Goal: Transaction & Acquisition: Subscribe to service/newsletter

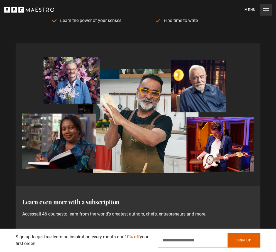
scroll to position [0, 205]
click at [64, 212] on link "all 46 courses" at bounding box center [49, 215] width 27 height 6
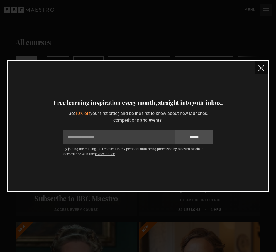
click at [259, 65] on img "close" at bounding box center [262, 68] width 6 height 6
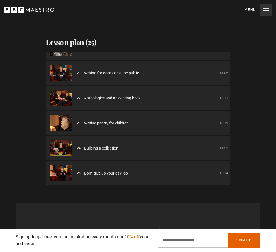
scroll to position [0, 273]
click at [125, 186] on div "Thanks for signing up Check your inbox - your free lesson is on the way! Oops! …" at bounding box center [138, 243] width 276 height 114
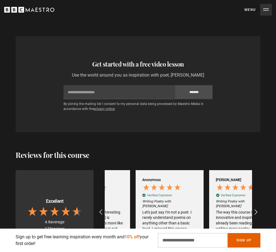
scroll to position [0, 341]
click at [253, 209] on icon "REVIEWS.io Carousel Scroll Right" at bounding box center [257, 213] width 8 height 8
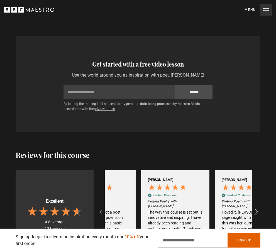
scroll to position [0, 409]
click at [105, 209] on icon "REVIEWS.io Carousel Scroll Left" at bounding box center [101, 213] width 8 height 8
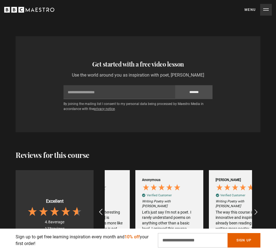
click at [105, 209] on icon "REVIEWS.io Carousel Scroll Left" at bounding box center [101, 213] width 8 height 8
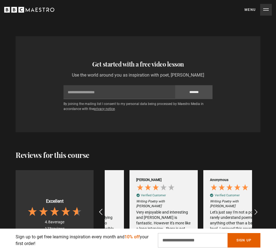
scroll to position [0, 273]
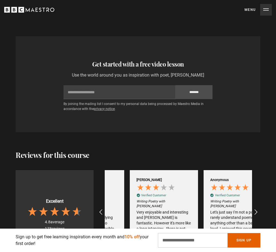
click at [163, 210] on div "Very enjoyable and interesting and Carol Ann Duffy is fantastic. However it's m…" at bounding box center [164, 223] width 55 height 27
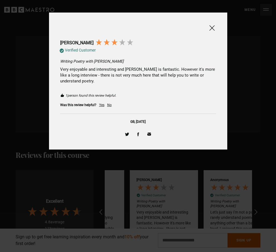
click at [211, 27] on span at bounding box center [212, 28] width 7 height 7
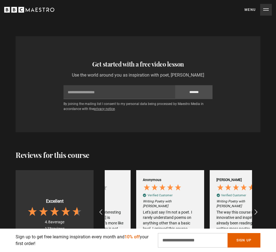
scroll to position [0, 341]
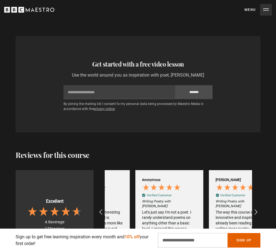
click at [159, 210] on div "Let's just say I'm not a poet. I rarely understand poems on anything other than…" at bounding box center [169, 223] width 55 height 27
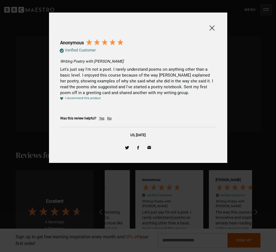
click at [212, 27] on span at bounding box center [212, 28] width 7 height 7
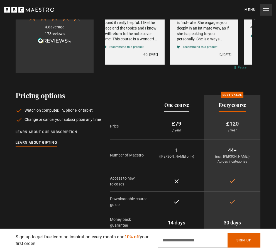
scroll to position [0, 614]
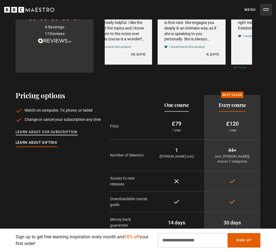
click at [54, 129] on link "Learn about our subscription" at bounding box center [47, 132] width 62 height 6
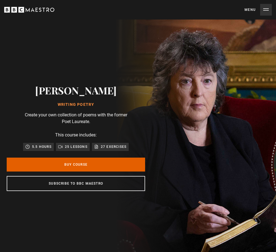
scroll to position [0, 68]
